Goal: Task Accomplishment & Management: Use online tool/utility

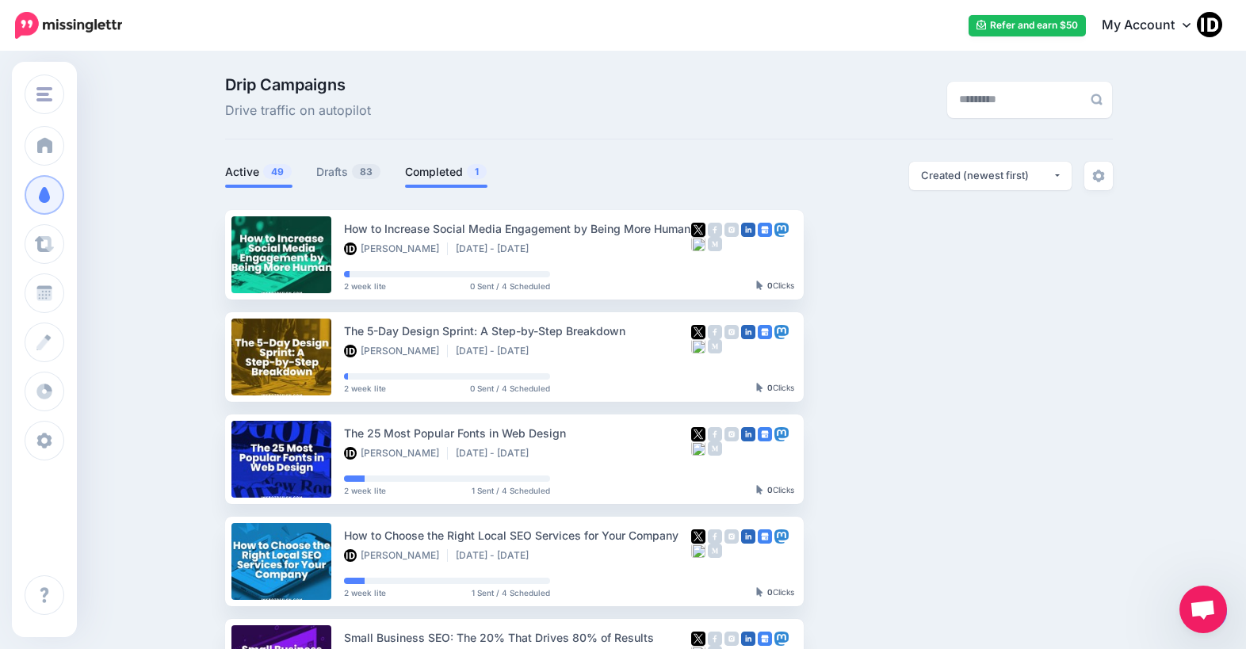
click at [456, 177] on link "Completed 1" at bounding box center [446, 171] width 82 height 19
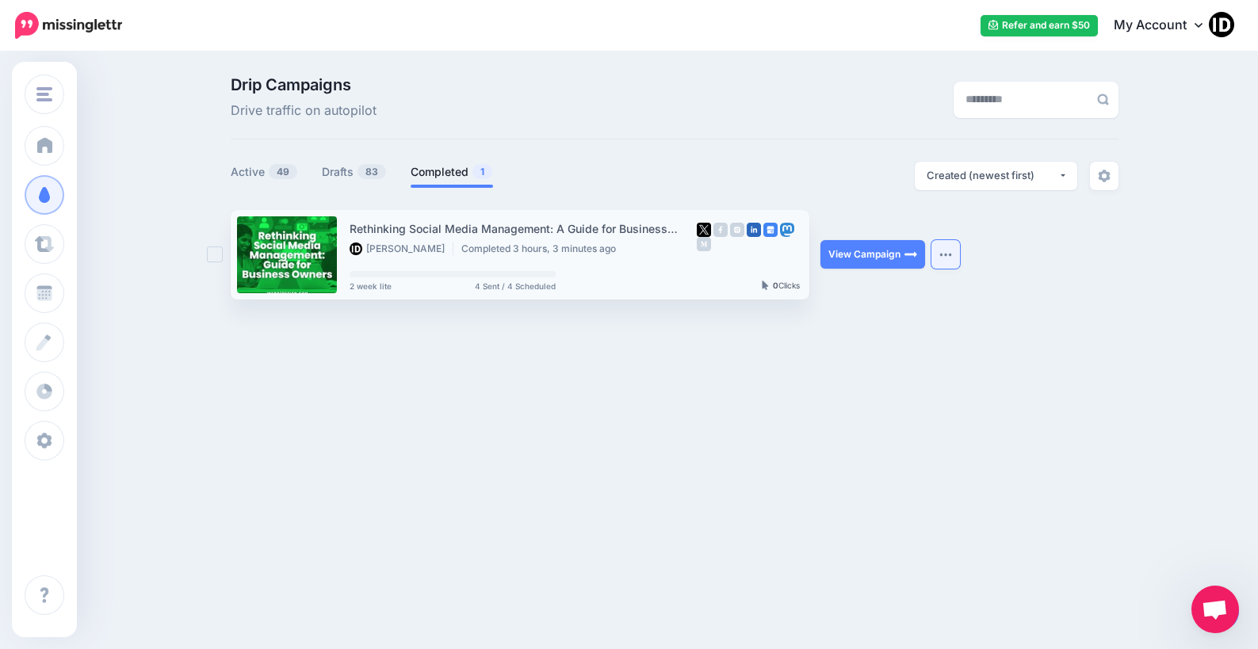
click at [951, 251] on button "button" at bounding box center [945, 254] width 29 height 29
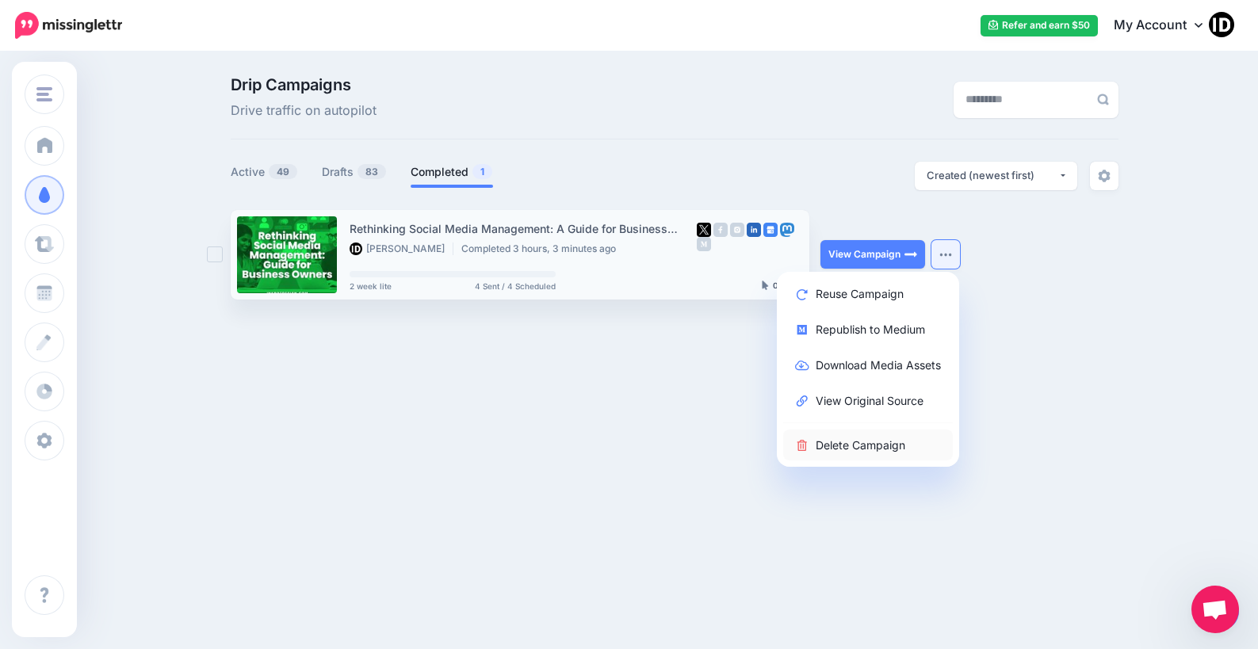
click at [879, 445] on link "Delete Campaign" at bounding box center [868, 445] width 170 height 31
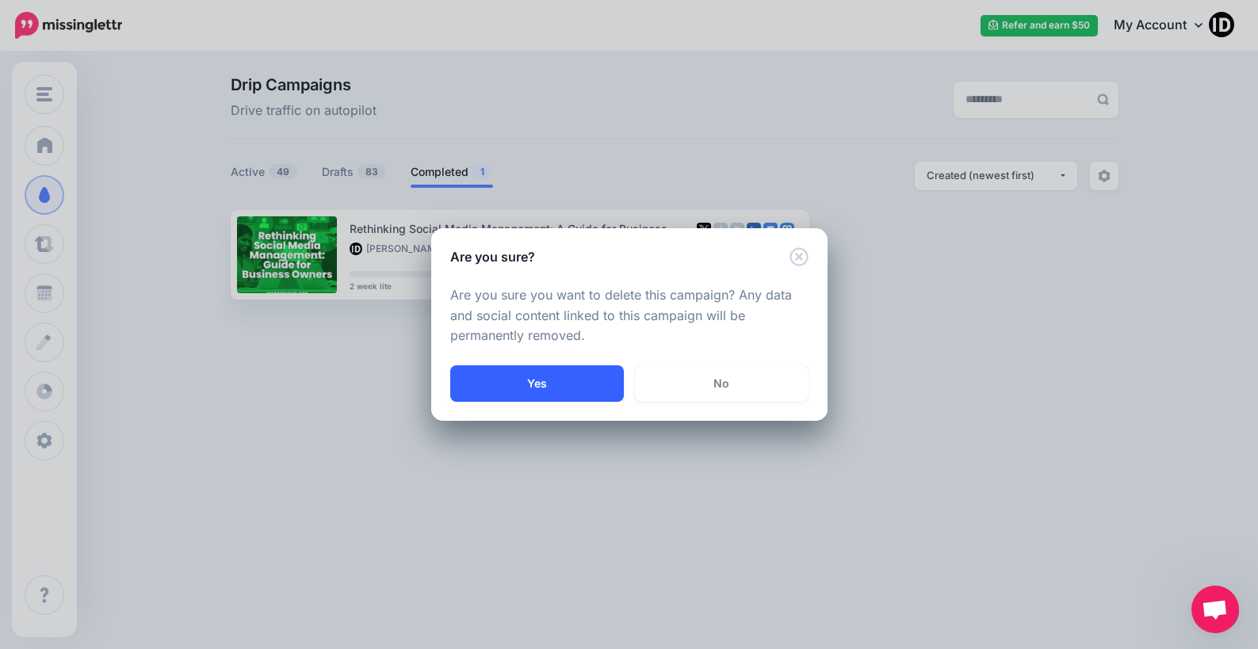
click at [540, 379] on button "Yes" at bounding box center [537, 383] width 174 height 36
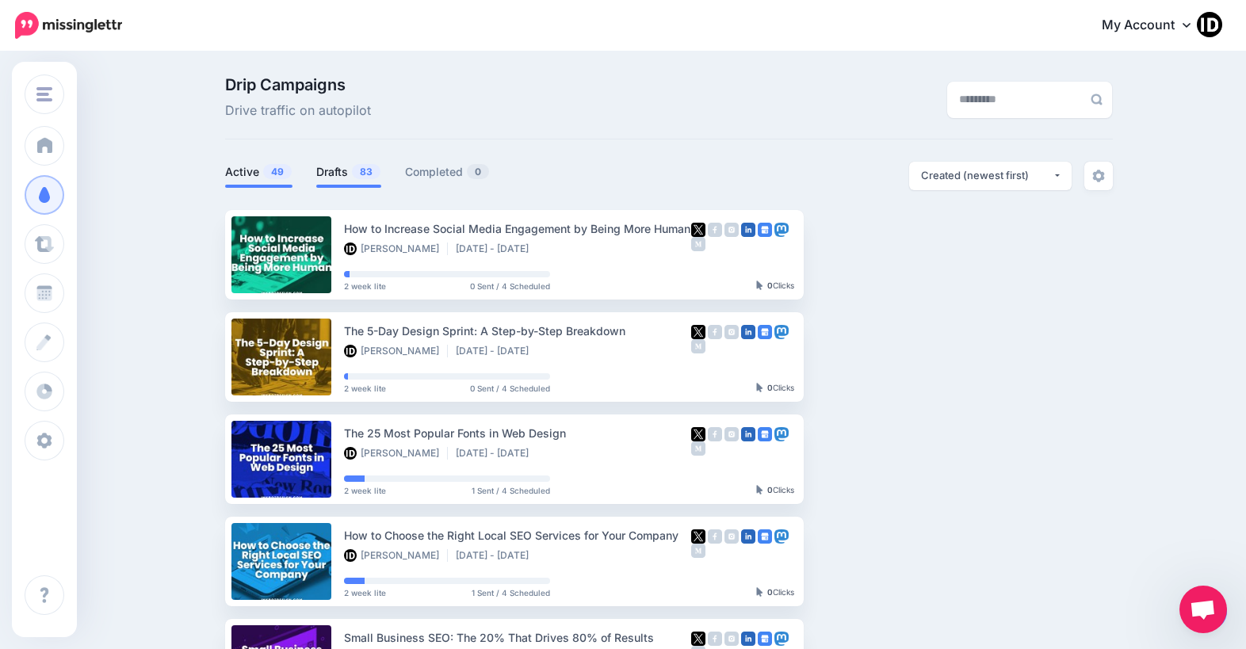
click at [344, 175] on link "Drafts 83" at bounding box center [348, 171] width 65 height 19
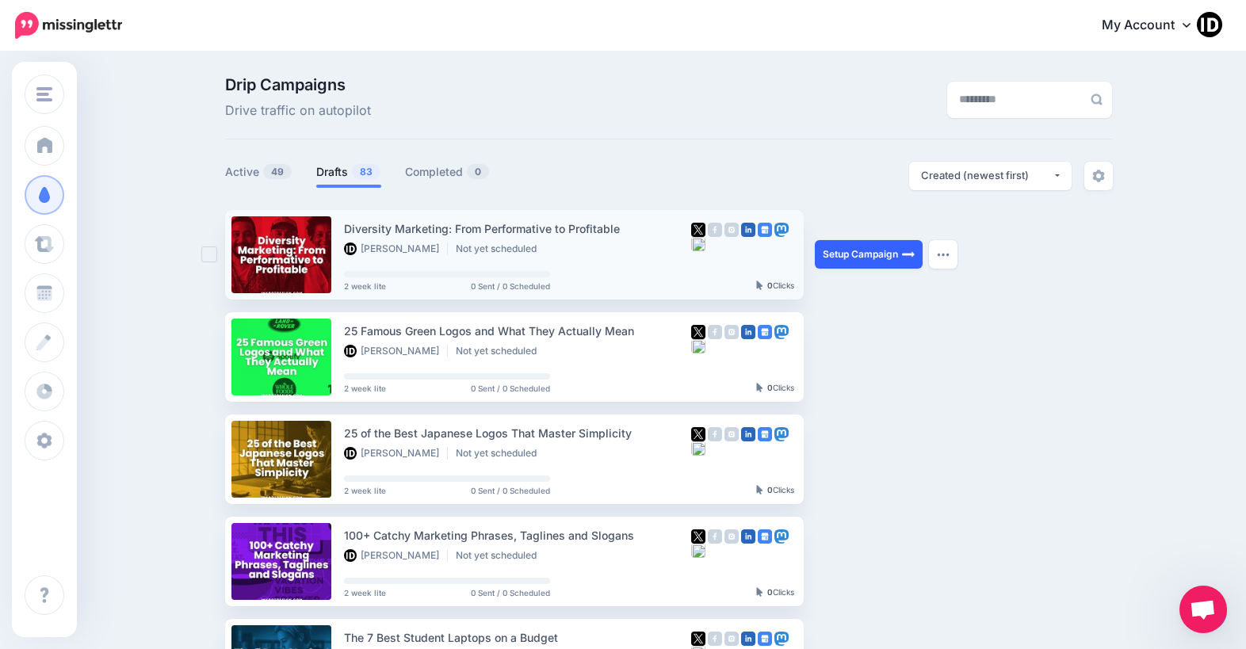
click at [879, 258] on link "Setup Campaign" at bounding box center [869, 254] width 108 height 29
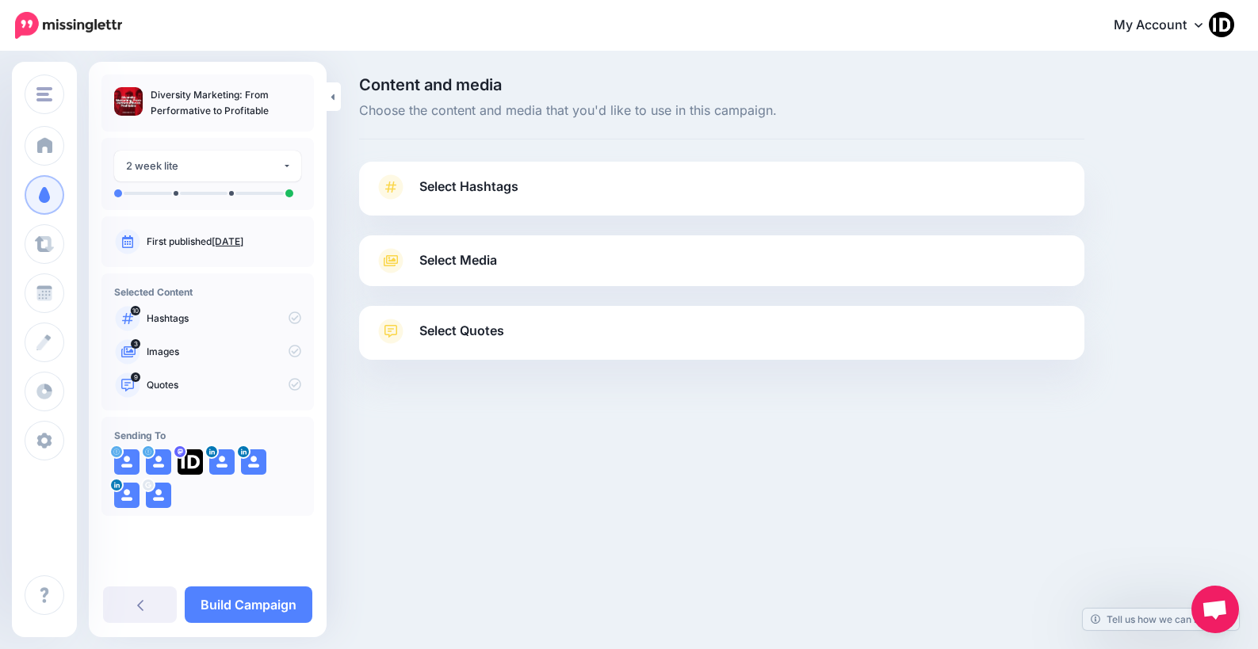
click at [479, 180] on span "Select Hashtags" at bounding box center [468, 186] width 99 height 21
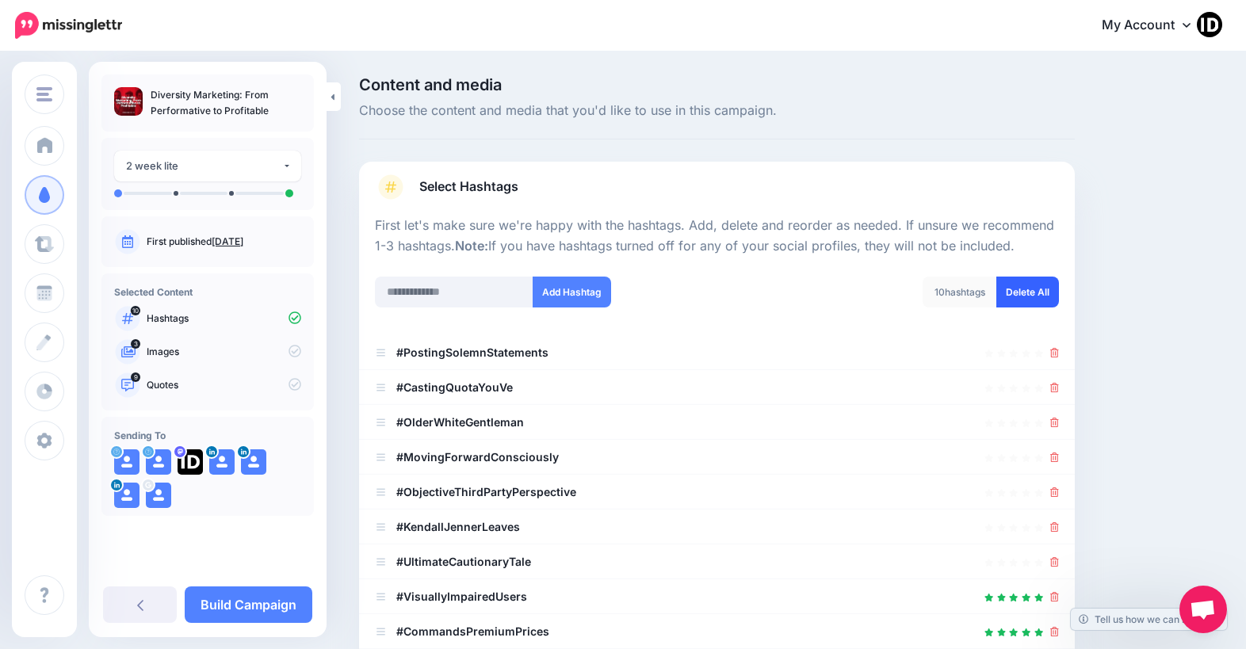
click at [1044, 287] on link "Delete All" at bounding box center [1027, 292] width 63 height 31
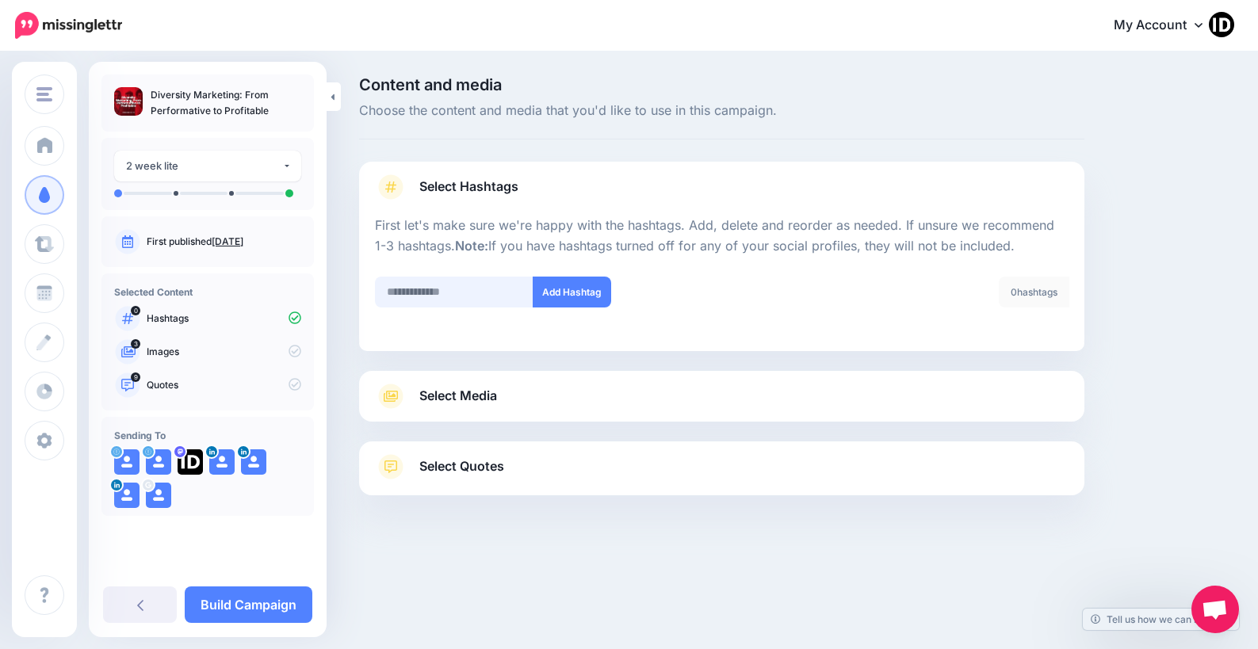
click at [420, 291] on input "text" at bounding box center [454, 292] width 158 height 31
type input "*********"
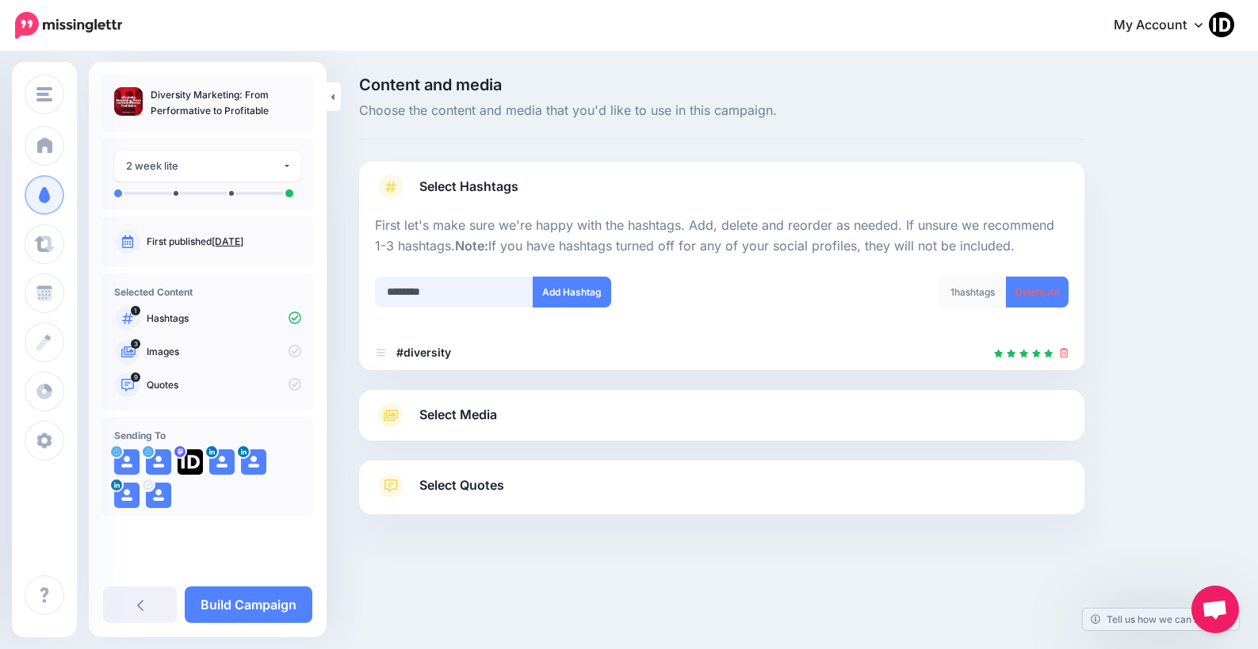
type input "*********"
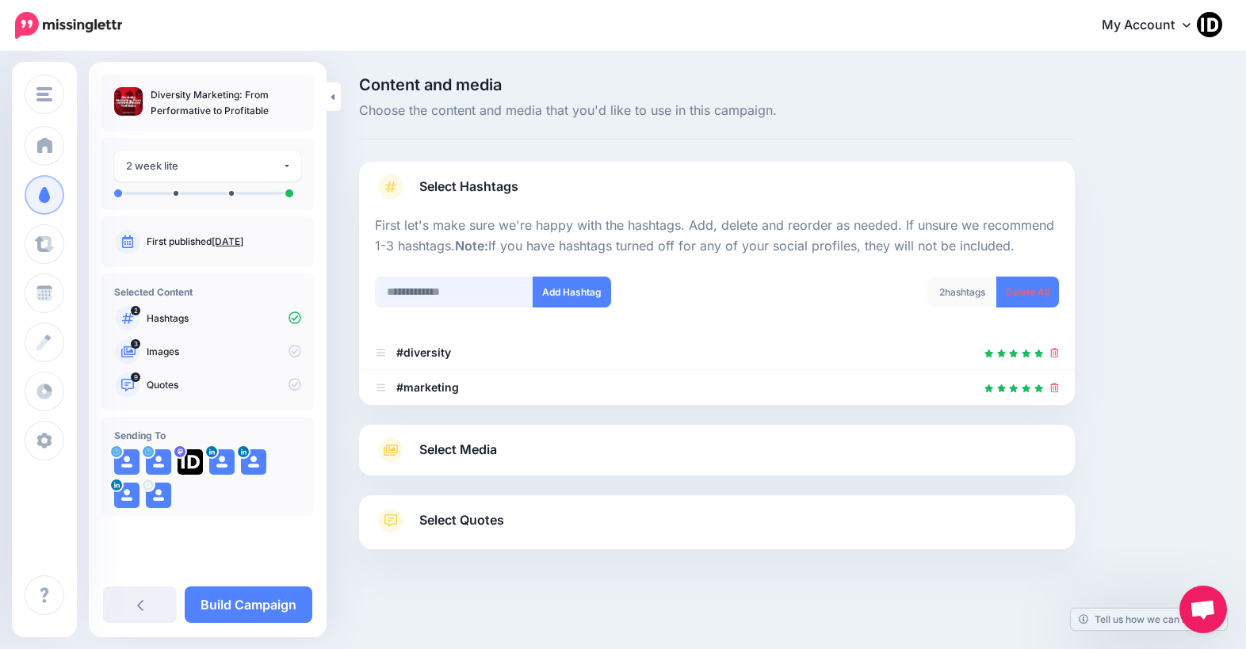
scroll to position [3, 0]
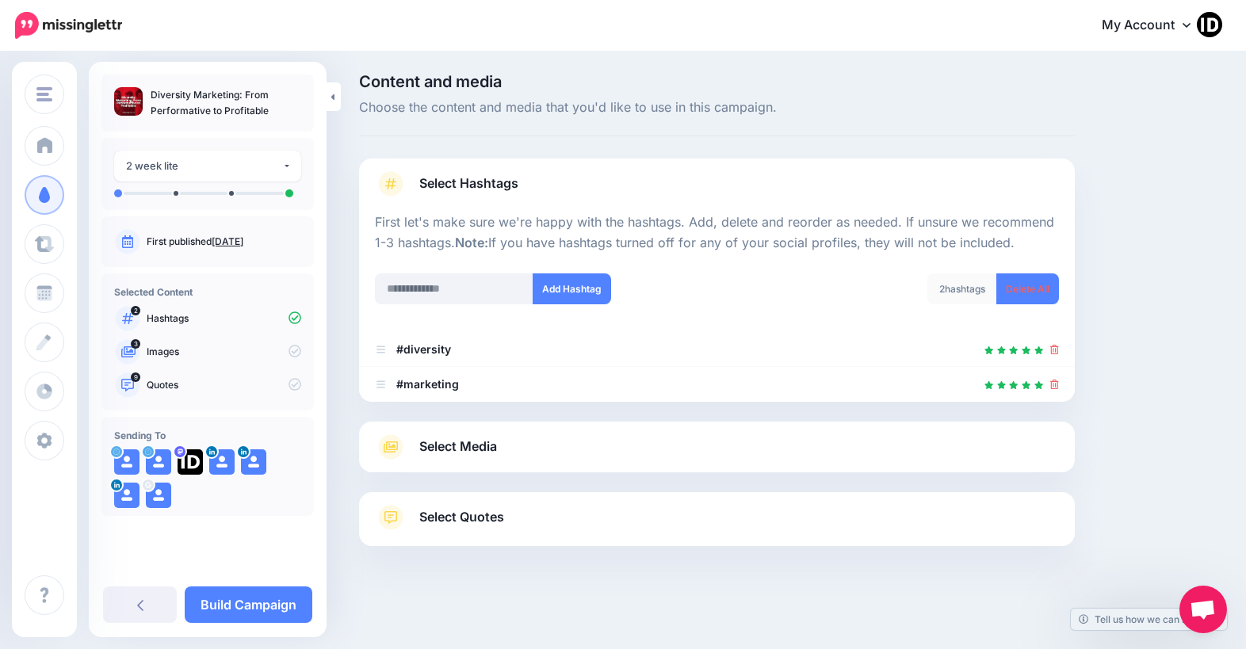
click at [467, 453] on span "Select Media" at bounding box center [458, 446] width 78 height 21
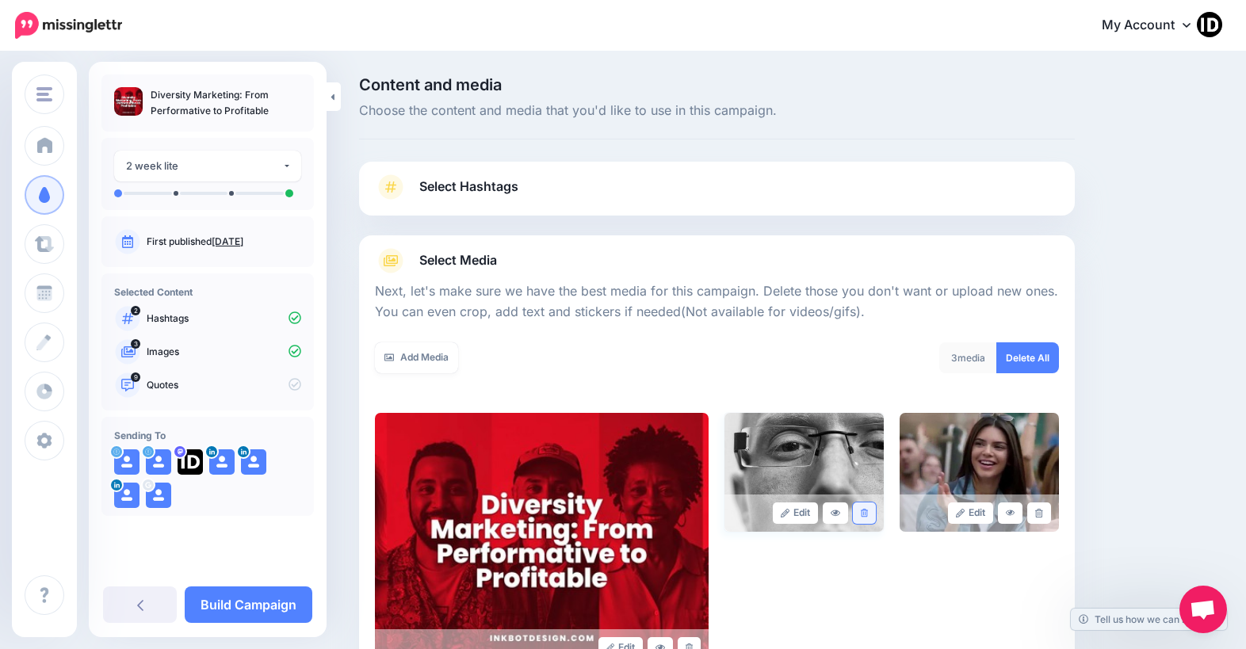
click at [868, 510] on icon at bounding box center [864, 513] width 7 height 9
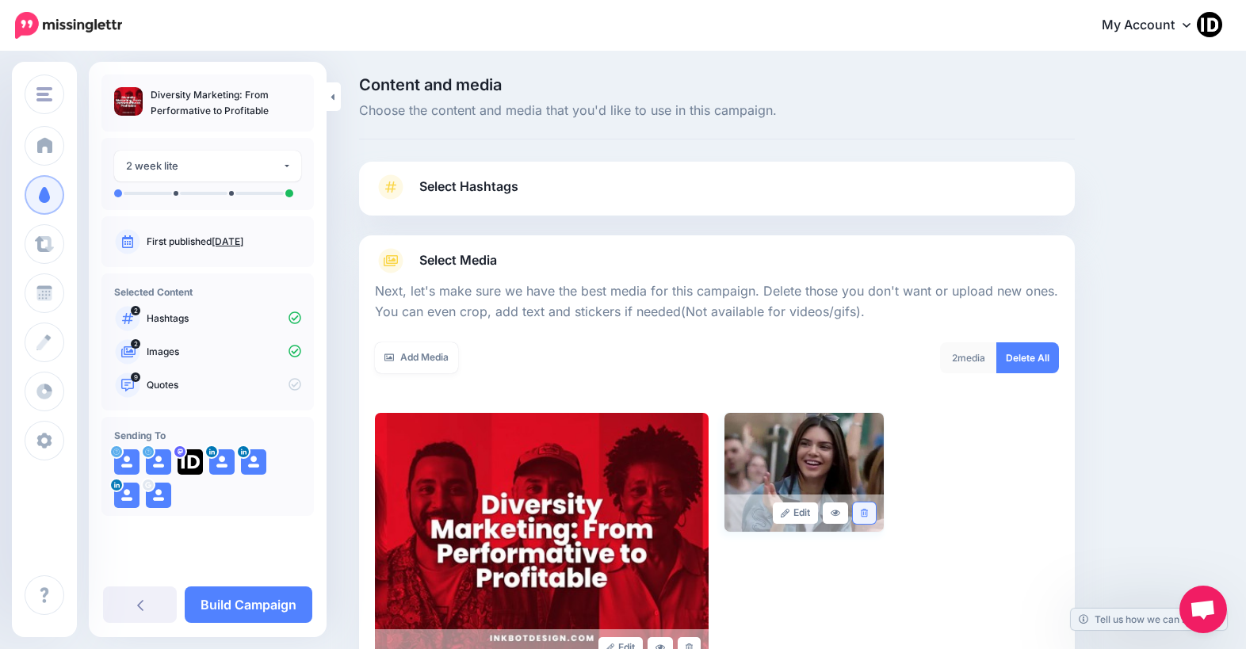
click at [876, 510] on link at bounding box center [864, 512] width 23 height 21
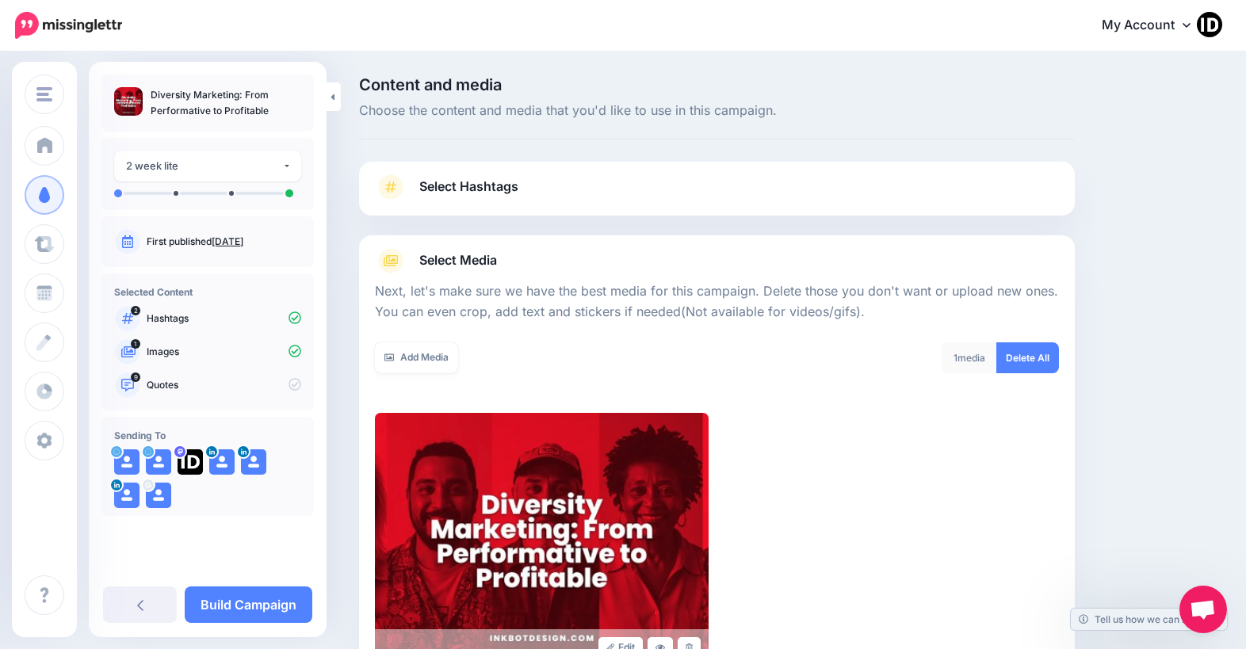
scroll to position [79, 0]
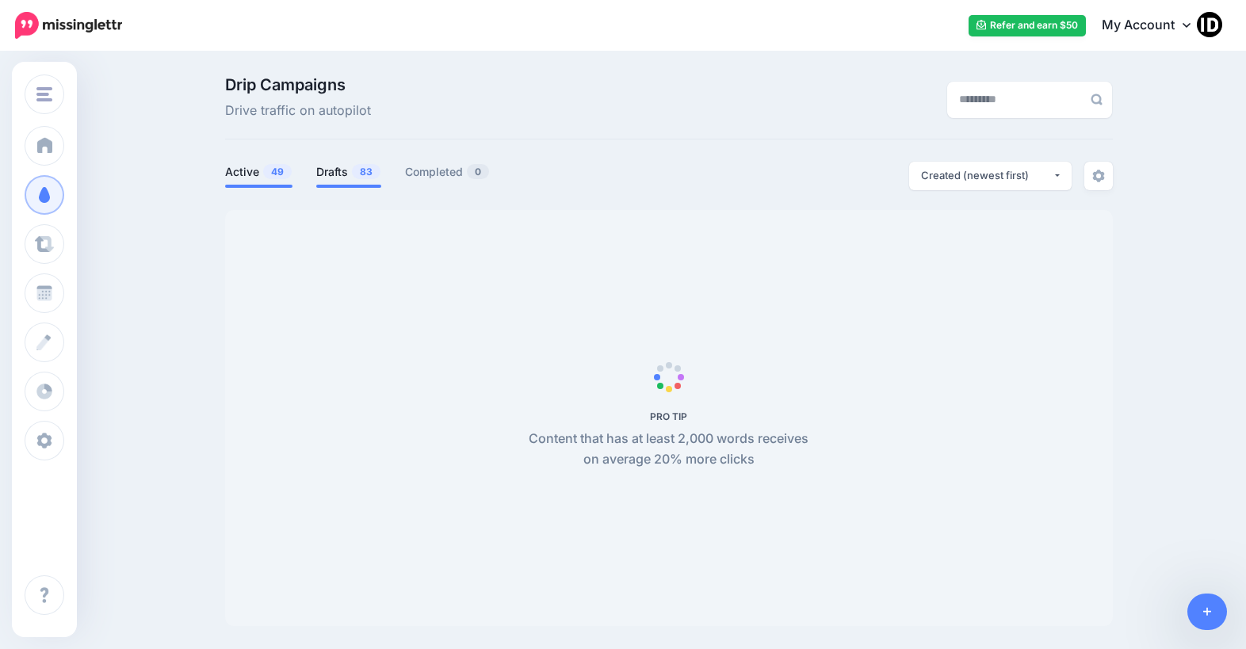
click at [353, 172] on link "Drafts 83" at bounding box center [348, 171] width 65 height 19
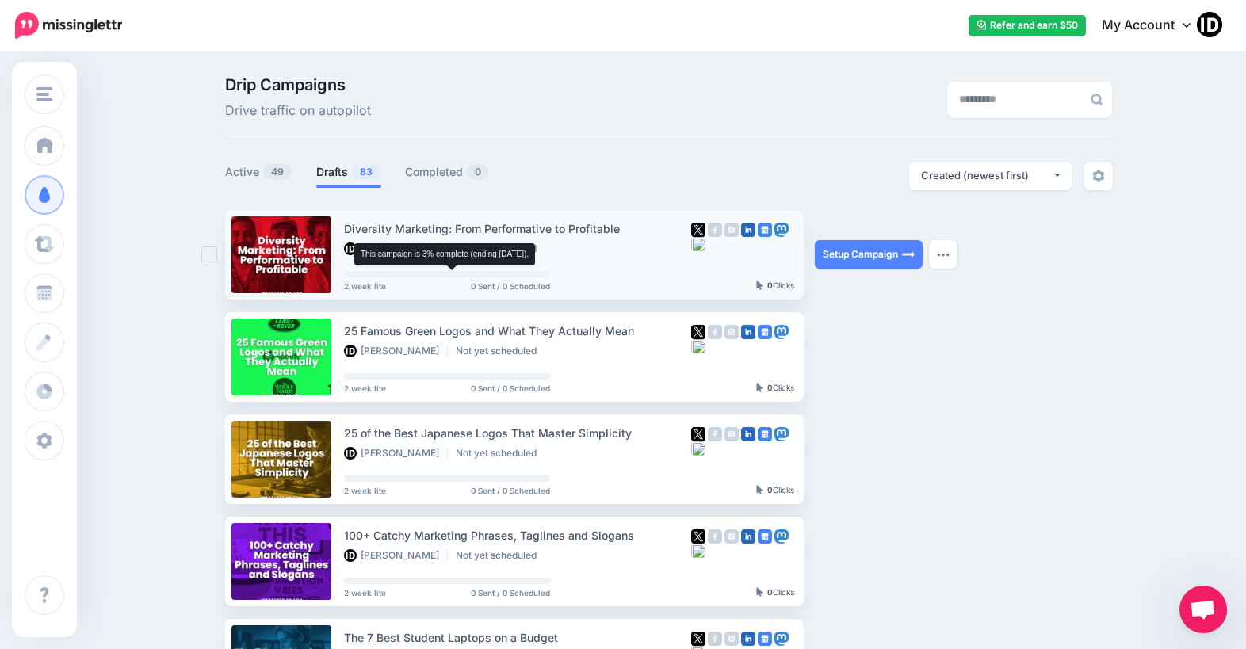
click at [900, 239] on div "Setup Campaign Review Campaign Regenerate Campaign Update Source URL Regenerate…" at bounding box center [874, 255] width 119 height 90
click at [896, 246] on link "Setup Campaign" at bounding box center [869, 254] width 108 height 29
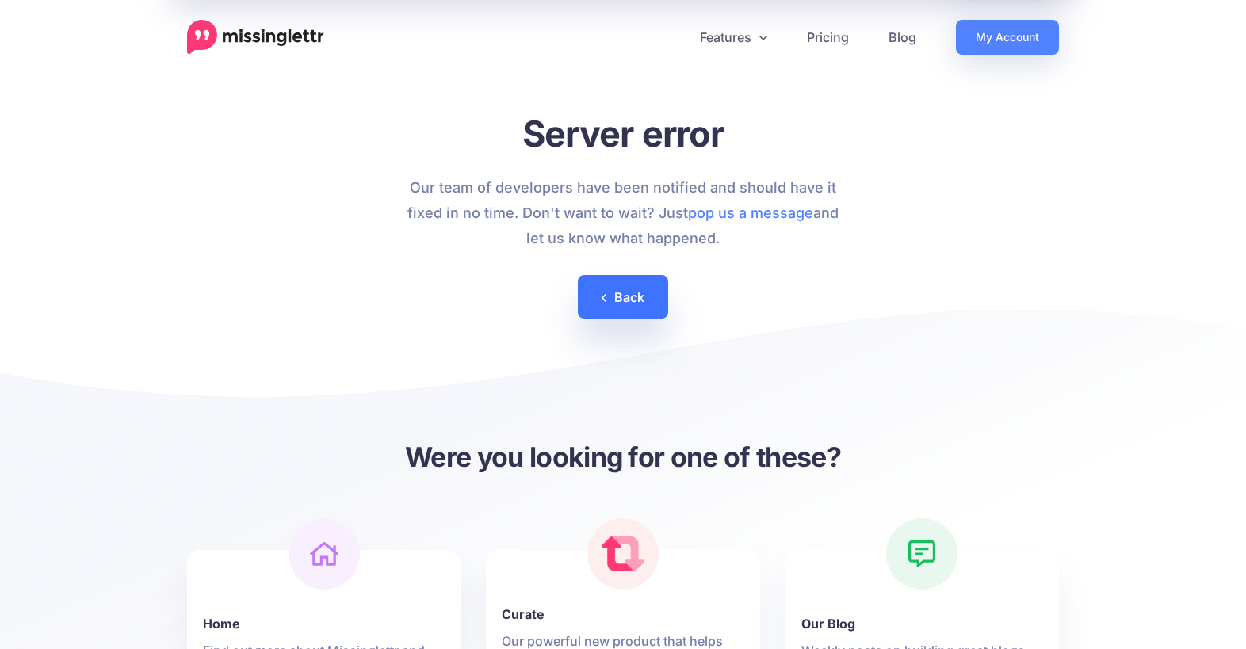
click at [627, 277] on link "Back" at bounding box center [623, 297] width 90 height 44
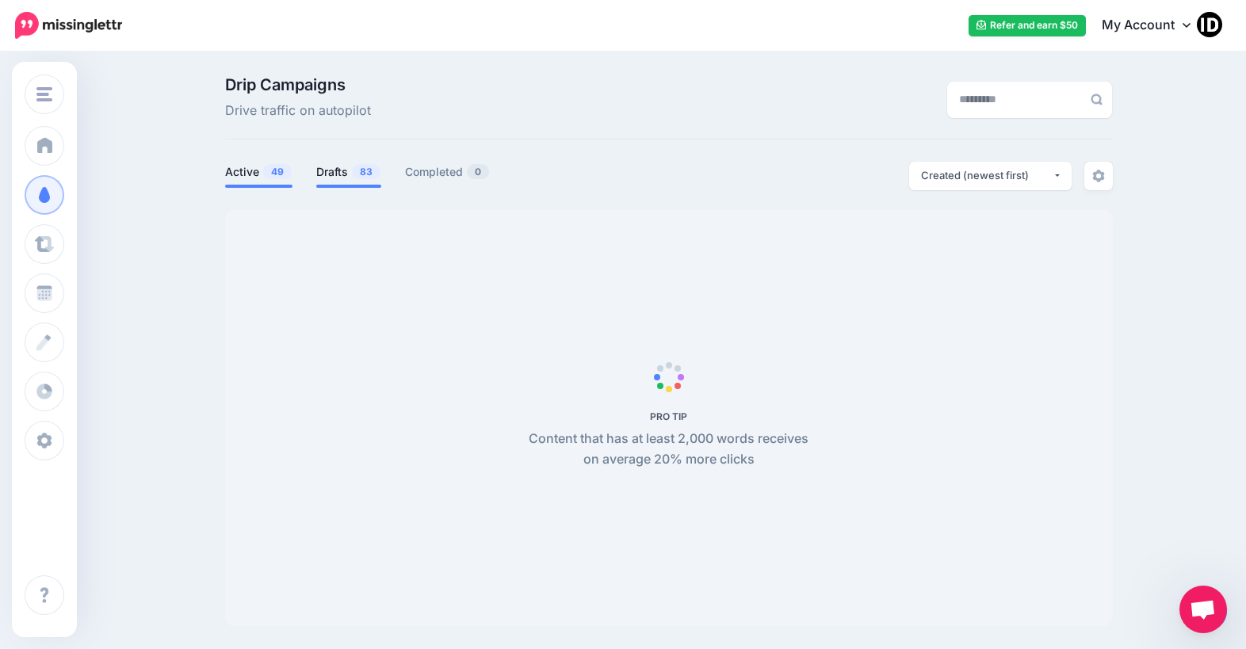
click at [328, 170] on link "Drafts 83" at bounding box center [348, 171] width 65 height 19
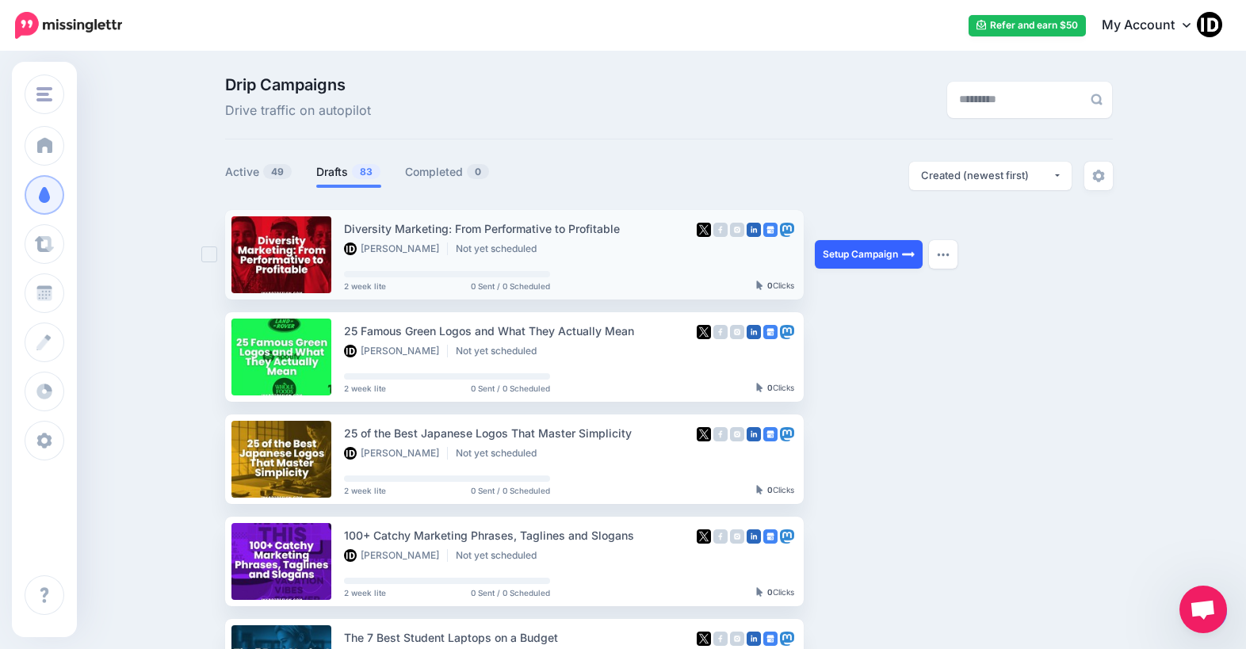
click at [869, 254] on link "Setup Campaign" at bounding box center [869, 254] width 108 height 29
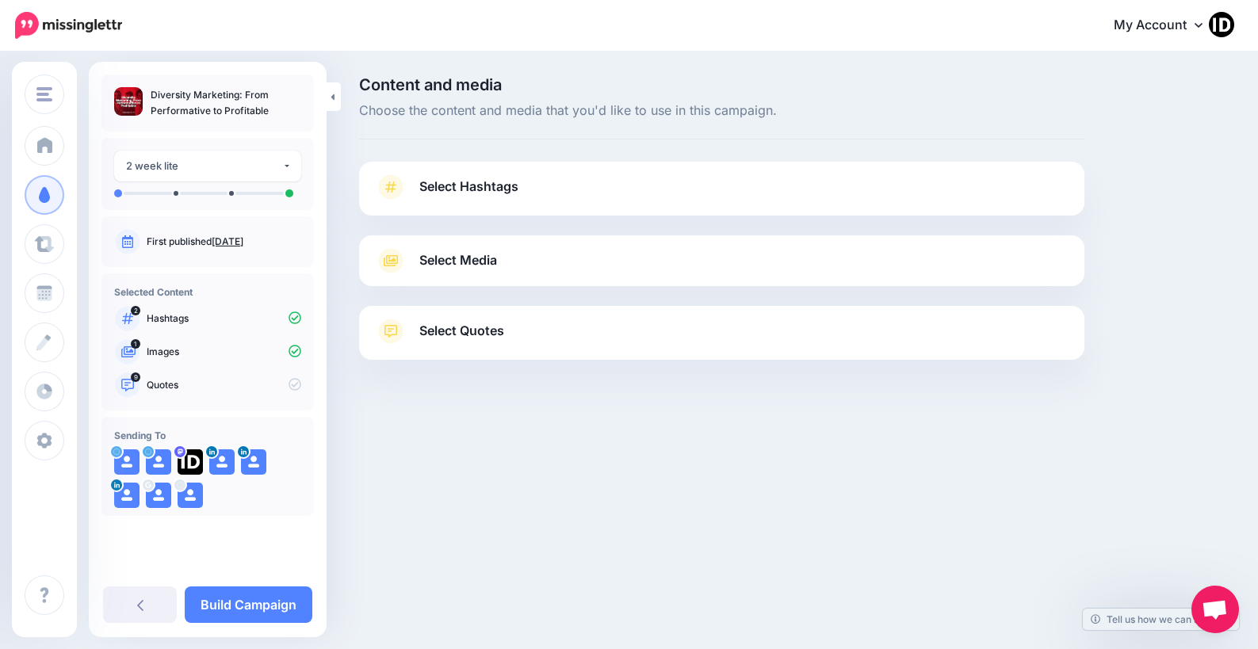
click at [485, 179] on span "Select Hashtags" at bounding box center [468, 186] width 99 height 21
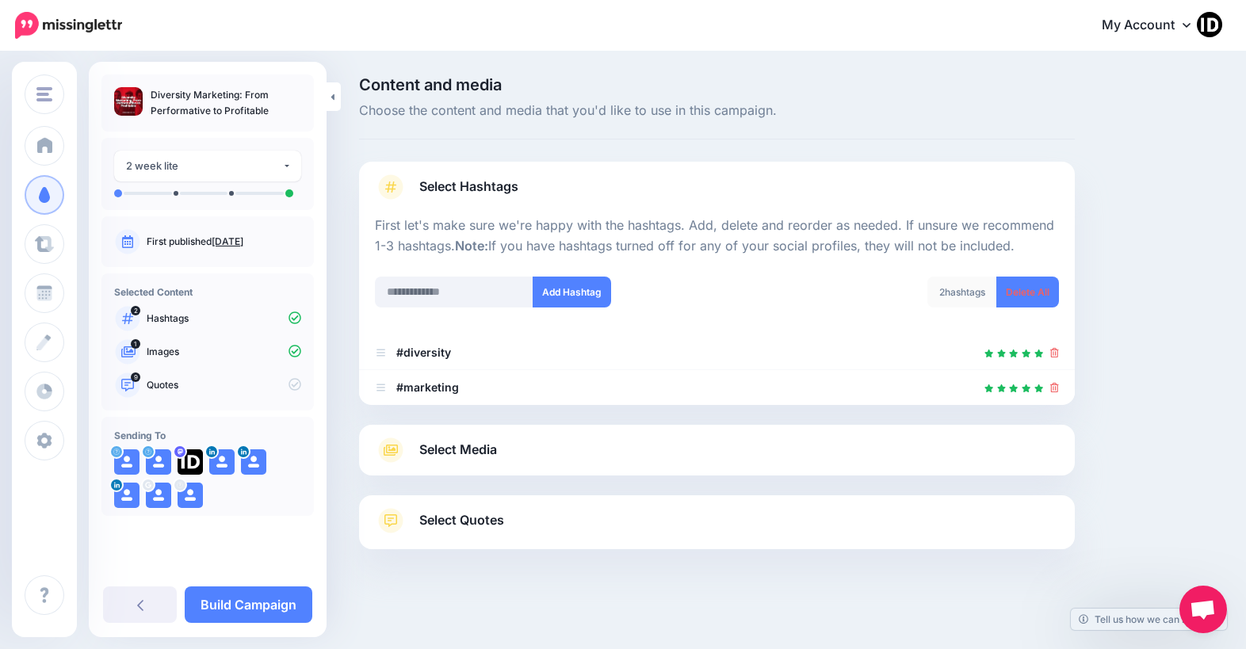
click at [472, 445] on span "Select Media" at bounding box center [458, 449] width 78 height 21
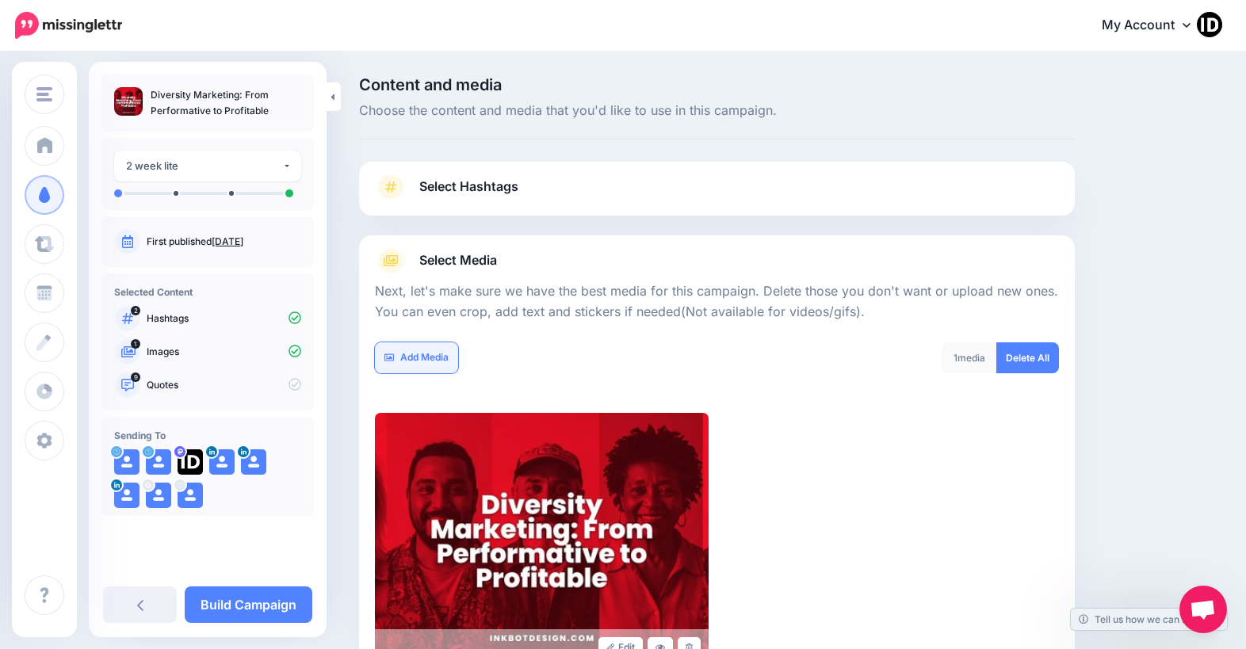
click at [420, 365] on link "Add Media" at bounding box center [416, 357] width 83 height 31
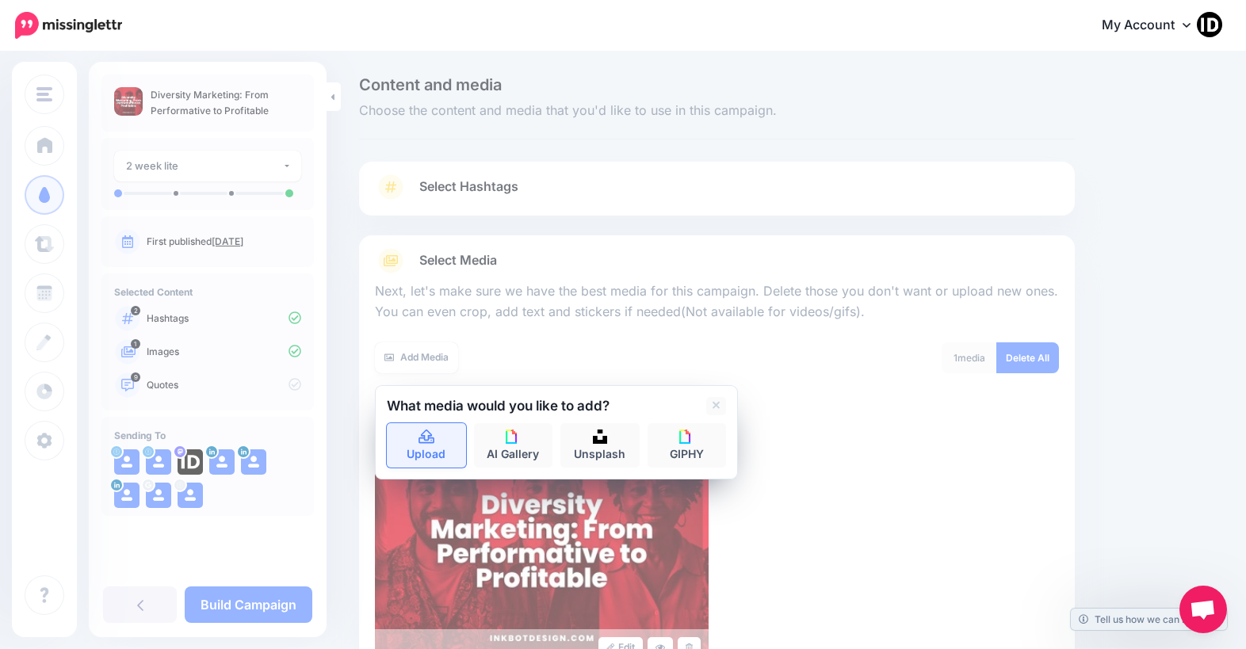
click at [426, 449] on link "Upload" at bounding box center [426, 445] width 79 height 44
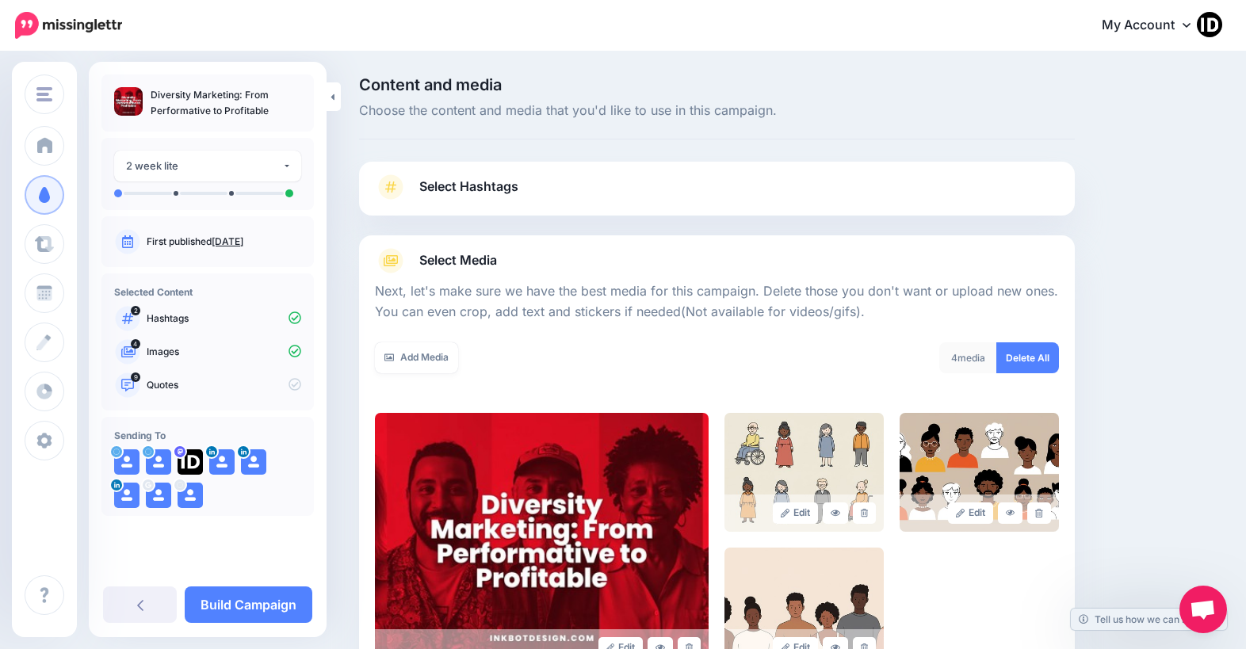
scroll to position [207, 0]
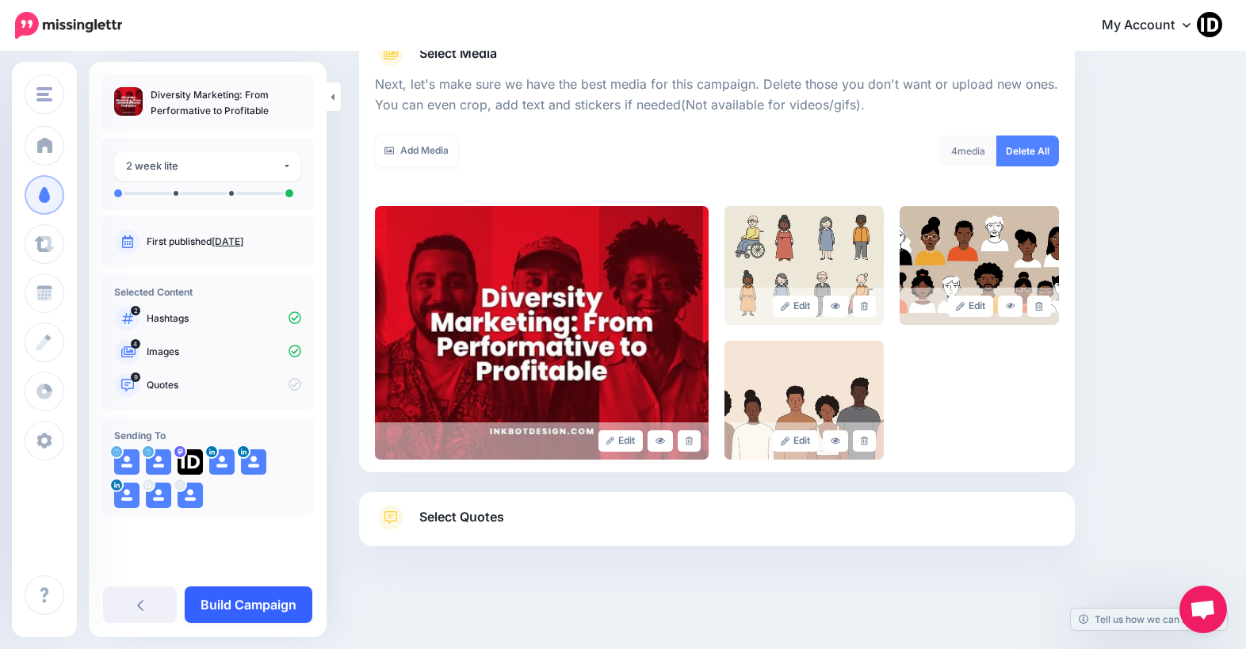
click at [283, 597] on link "Build Campaign" at bounding box center [249, 604] width 128 height 36
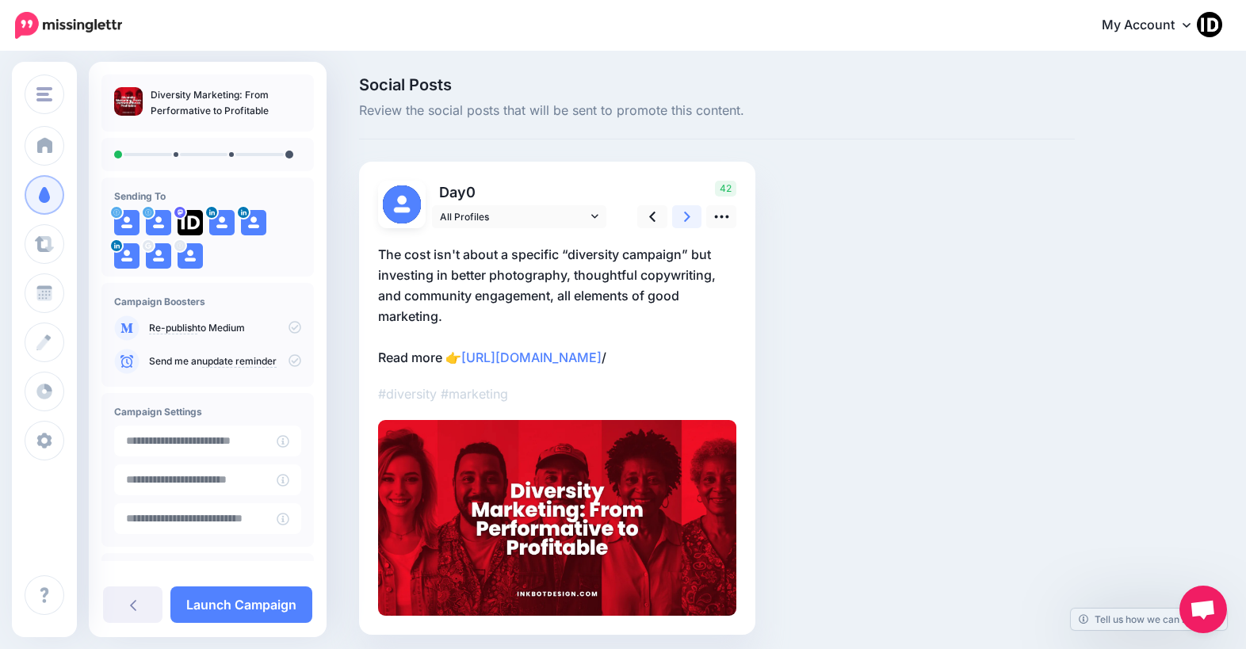
click at [686, 219] on icon at bounding box center [687, 216] width 6 height 17
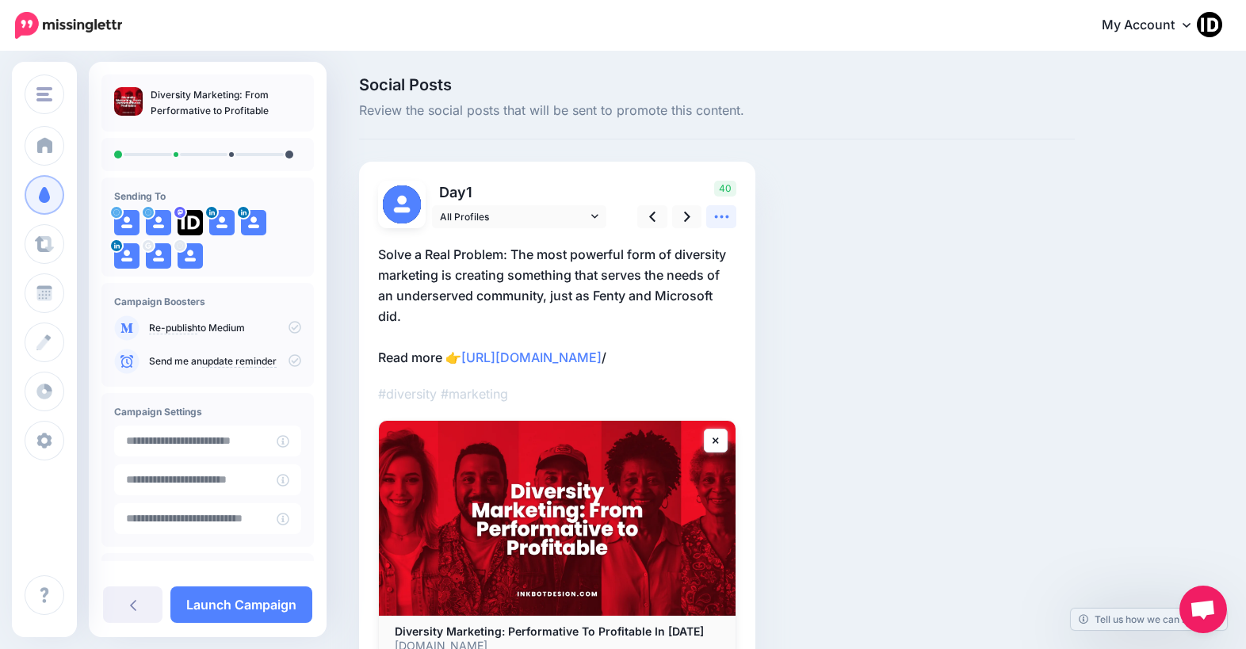
click at [716, 213] on icon at bounding box center [721, 216] width 17 height 17
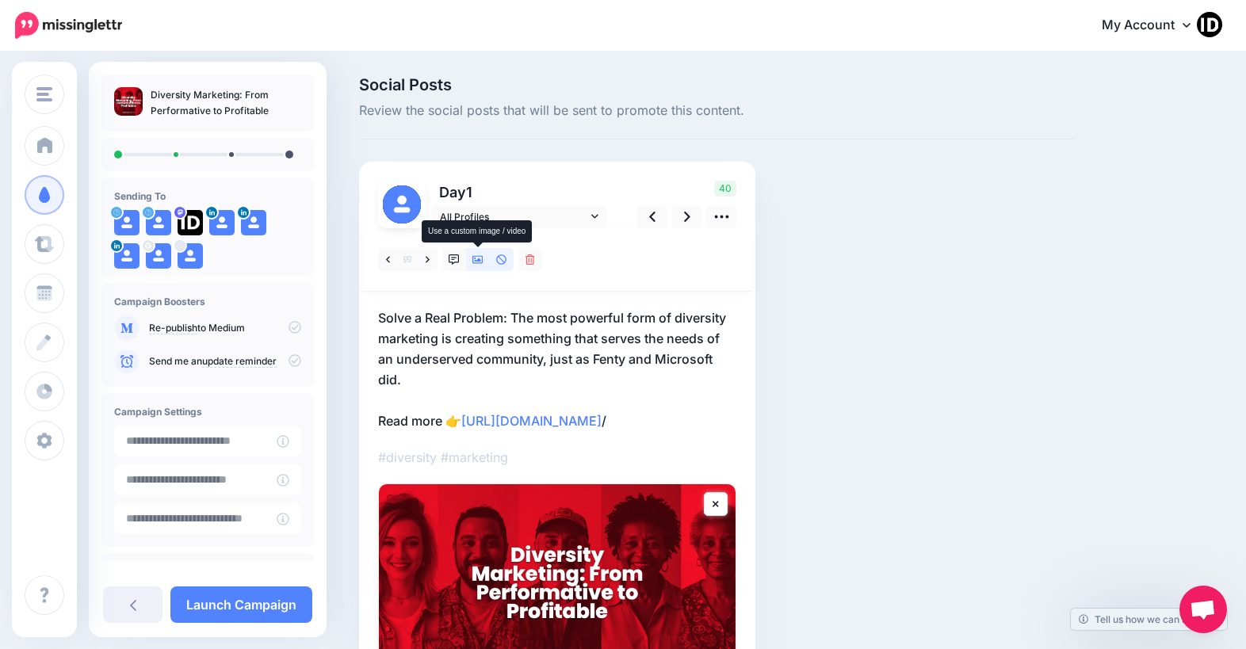
click at [479, 261] on icon at bounding box center [477, 260] width 11 height 8
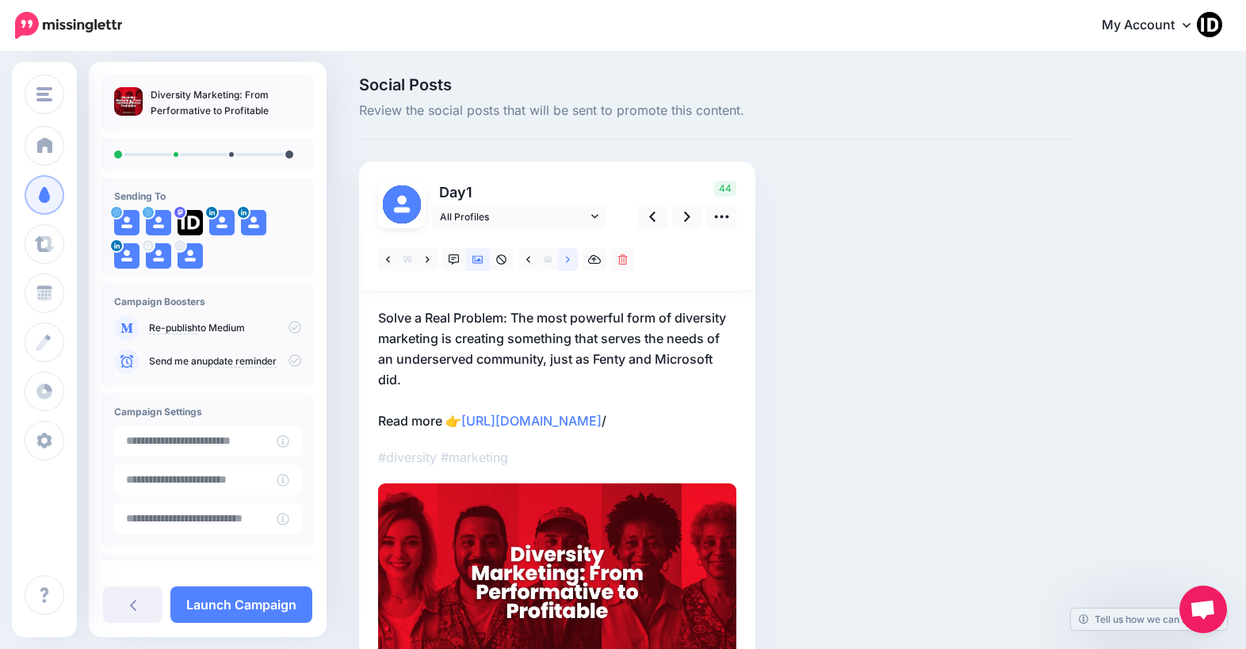
click at [570, 258] on icon at bounding box center [568, 259] width 4 height 11
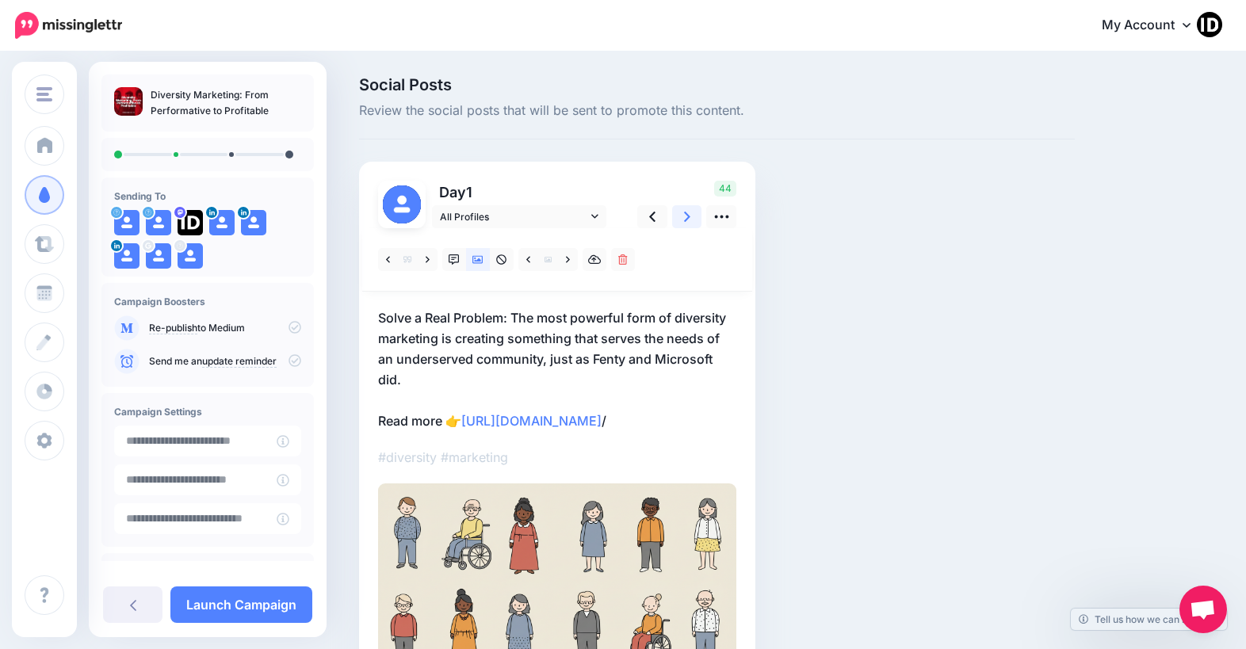
click at [685, 212] on icon at bounding box center [687, 217] width 6 height 10
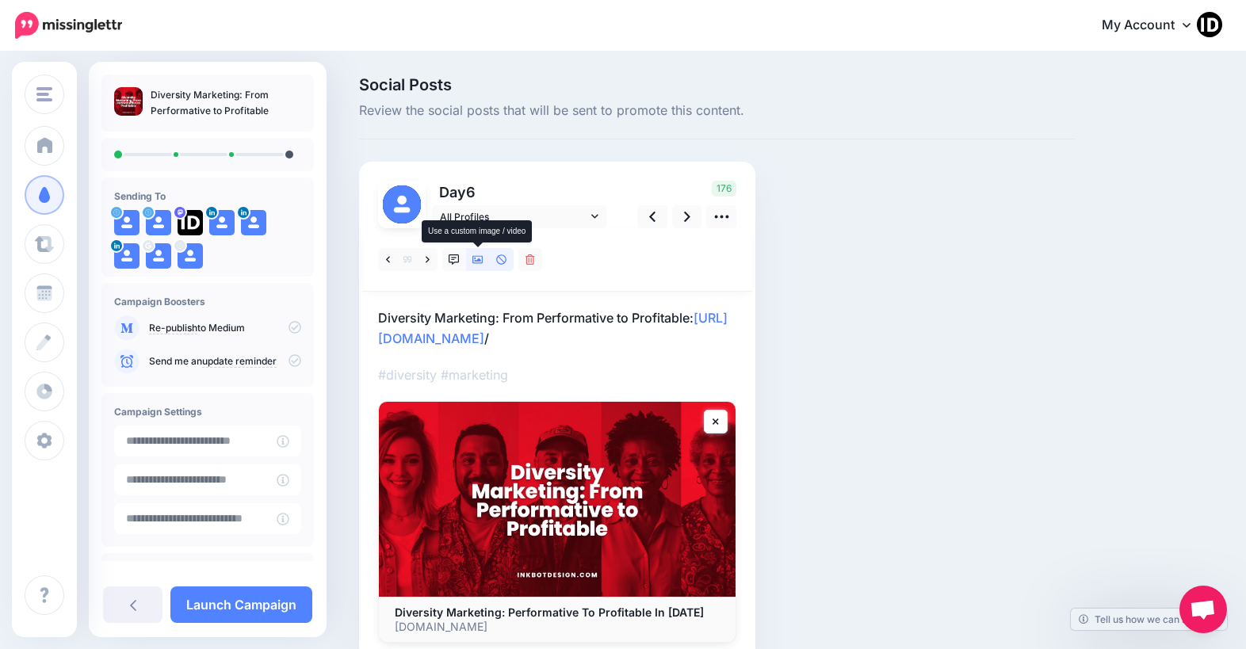
click at [476, 258] on icon at bounding box center [477, 259] width 11 height 11
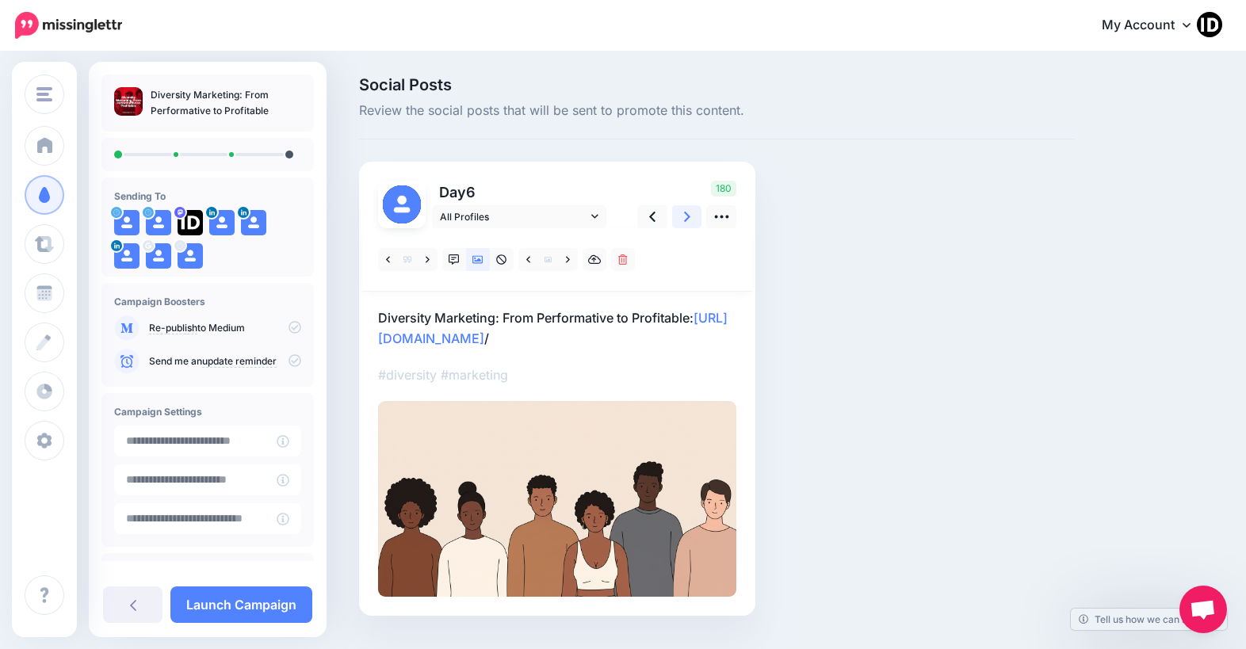
click at [686, 218] on icon at bounding box center [687, 216] width 6 height 17
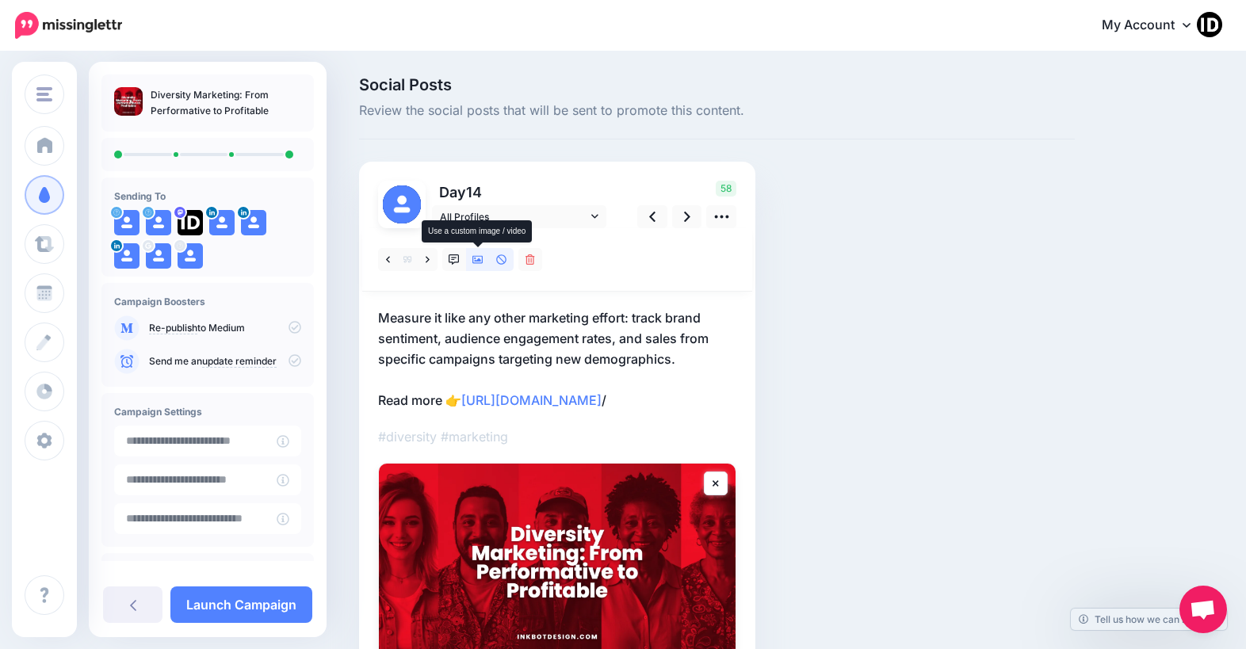
click at [475, 258] on icon at bounding box center [477, 259] width 11 height 11
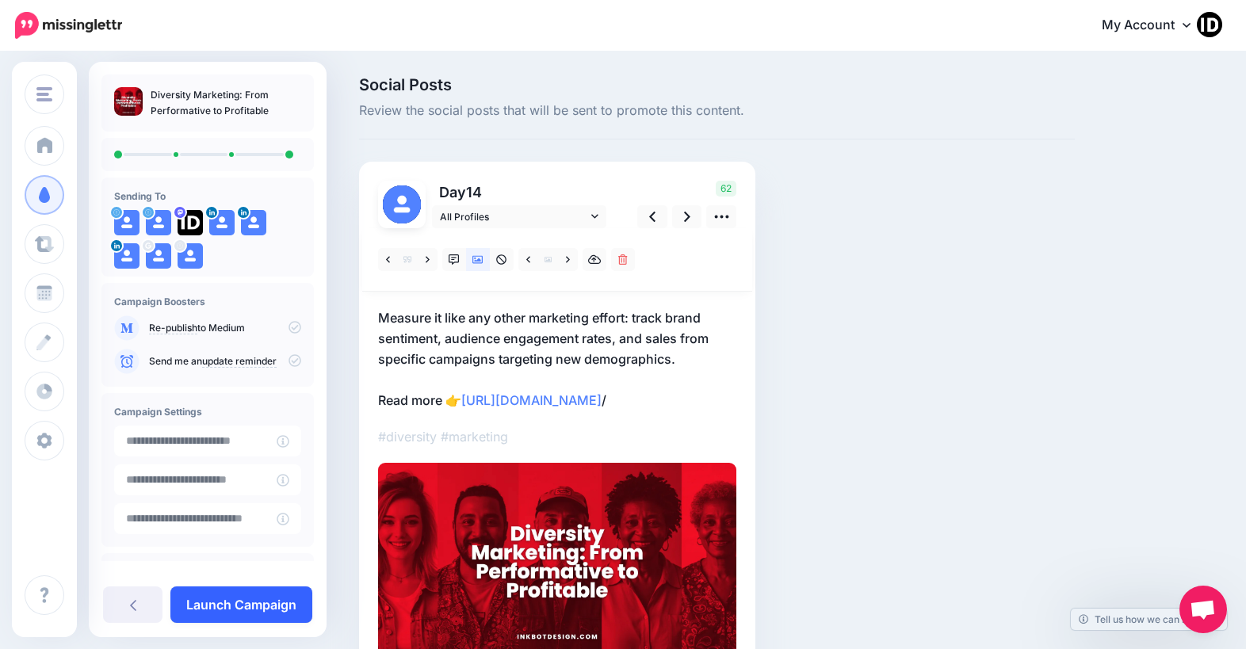
click at [209, 616] on link "Launch Campaign" at bounding box center [241, 604] width 142 height 36
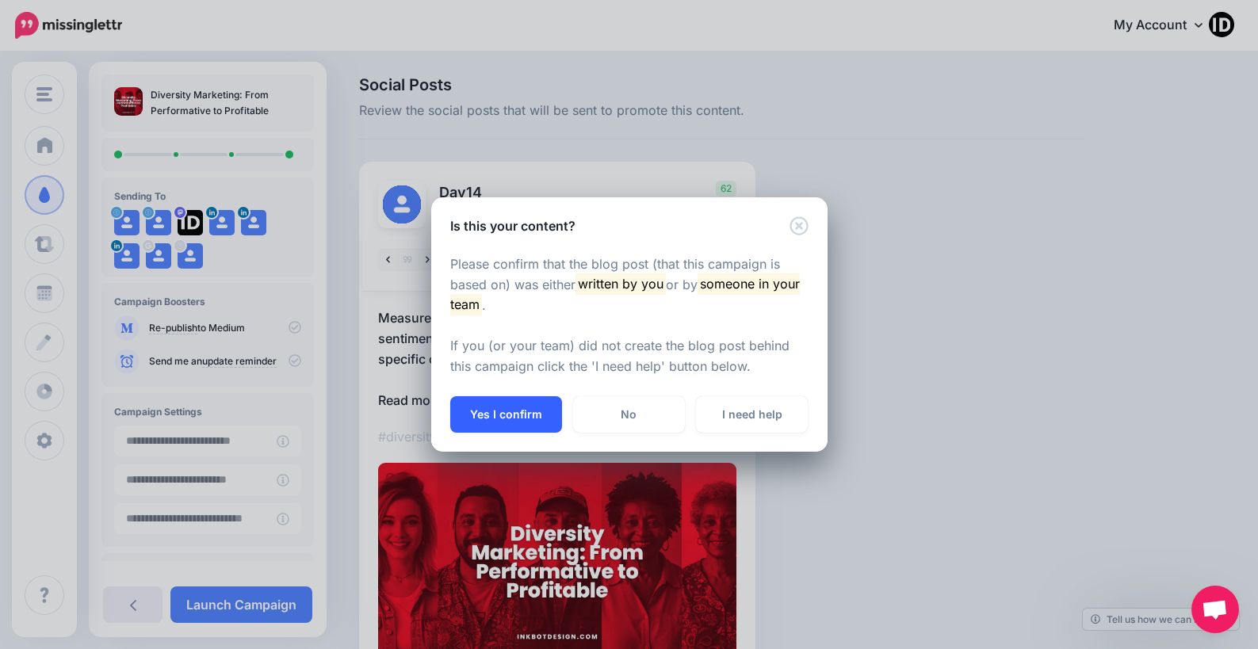
click at [499, 422] on button "Yes I confirm" at bounding box center [506, 414] width 112 height 36
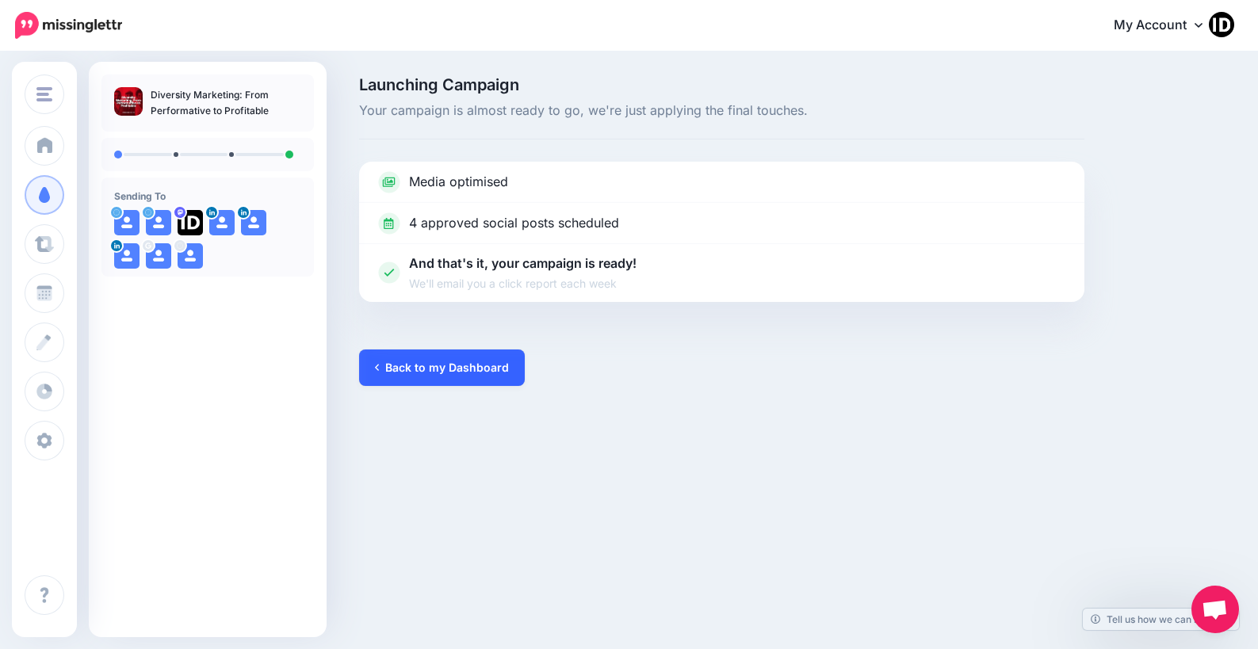
click at [428, 368] on link "Back to my Dashboard" at bounding box center [442, 367] width 166 height 36
